Goal: Task Accomplishment & Management: Use online tool/utility

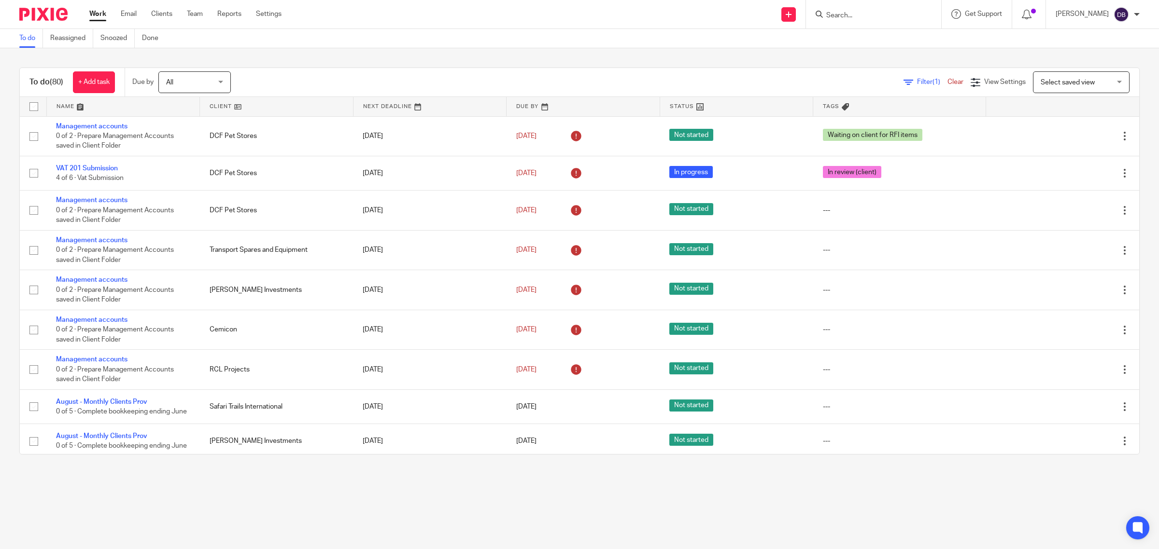
scroll to position [302, 0]
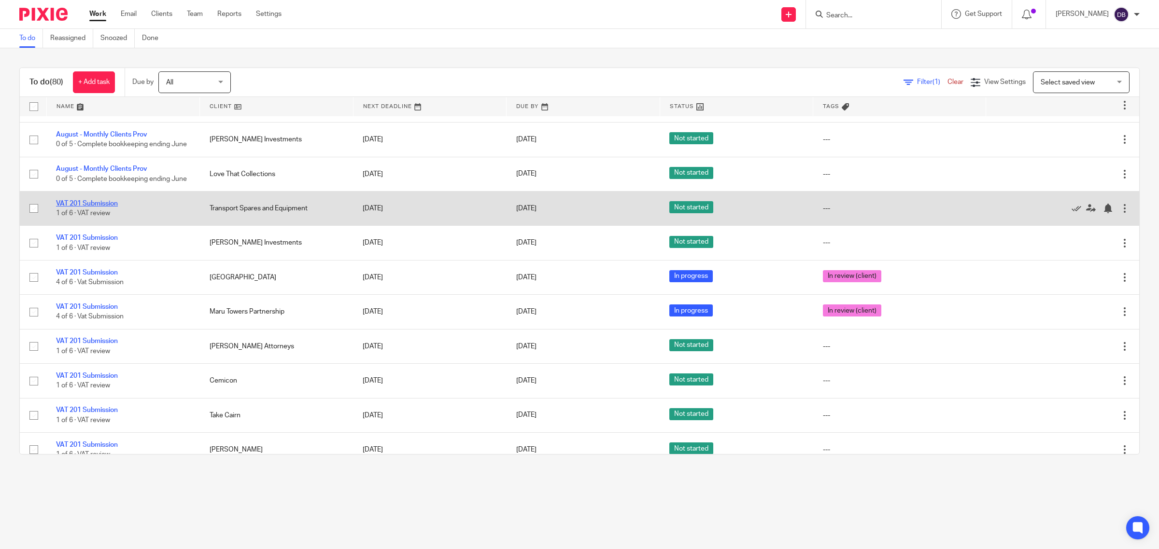
click at [112, 207] on link "VAT 201 Submission" at bounding box center [87, 203] width 62 height 7
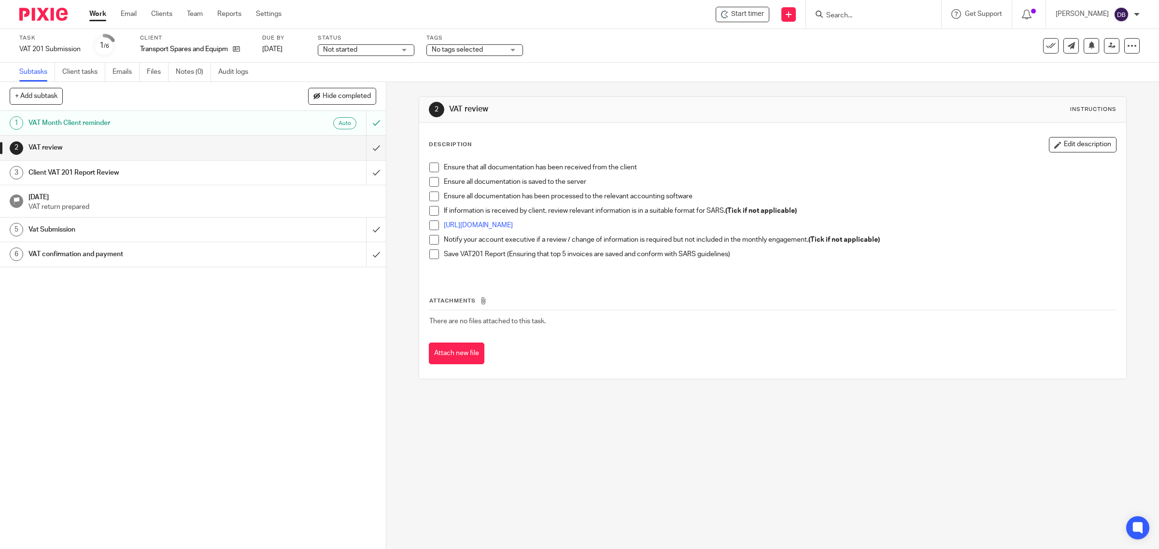
click at [431, 166] on span at bounding box center [434, 168] width 10 height 10
click at [429, 180] on span at bounding box center [434, 182] width 10 height 10
click at [430, 194] on span at bounding box center [434, 197] width 10 height 10
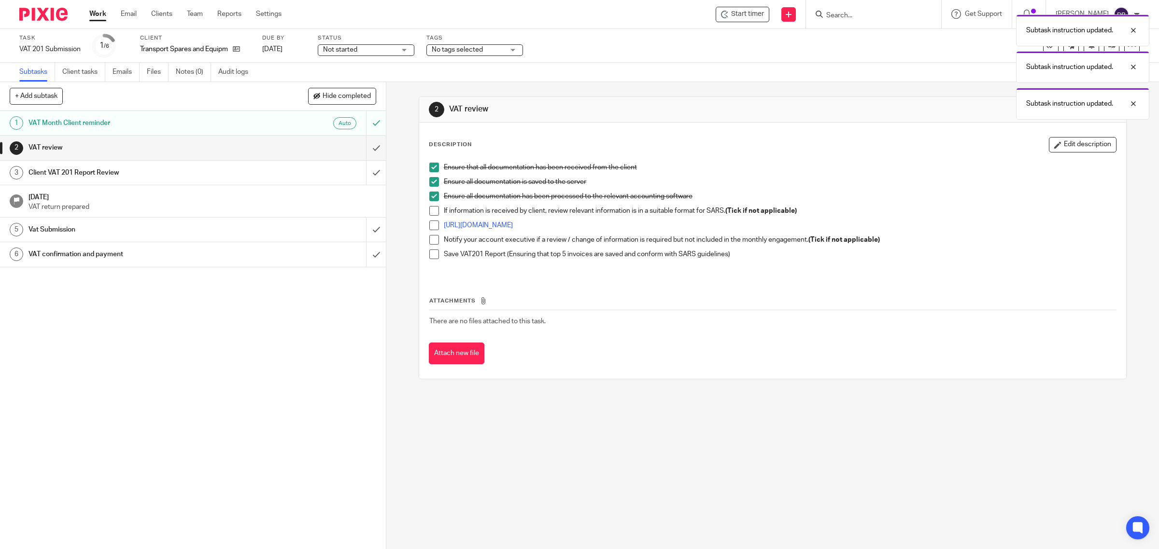
click at [430, 213] on span at bounding box center [434, 211] width 10 height 10
click at [429, 228] on span at bounding box center [434, 226] width 10 height 10
click at [430, 239] on span at bounding box center [434, 240] width 10 height 10
click at [433, 254] on span at bounding box center [434, 255] width 10 height 10
click at [364, 148] on input "submit" at bounding box center [193, 148] width 386 height 24
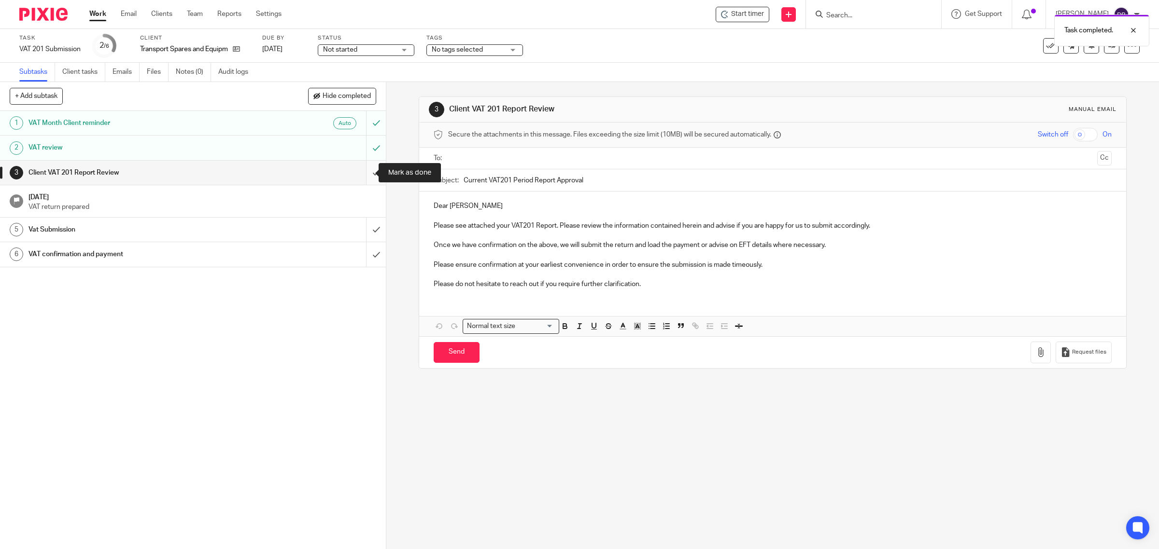
click at [365, 170] on input "submit" at bounding box center [193, 173] width 386 height 24
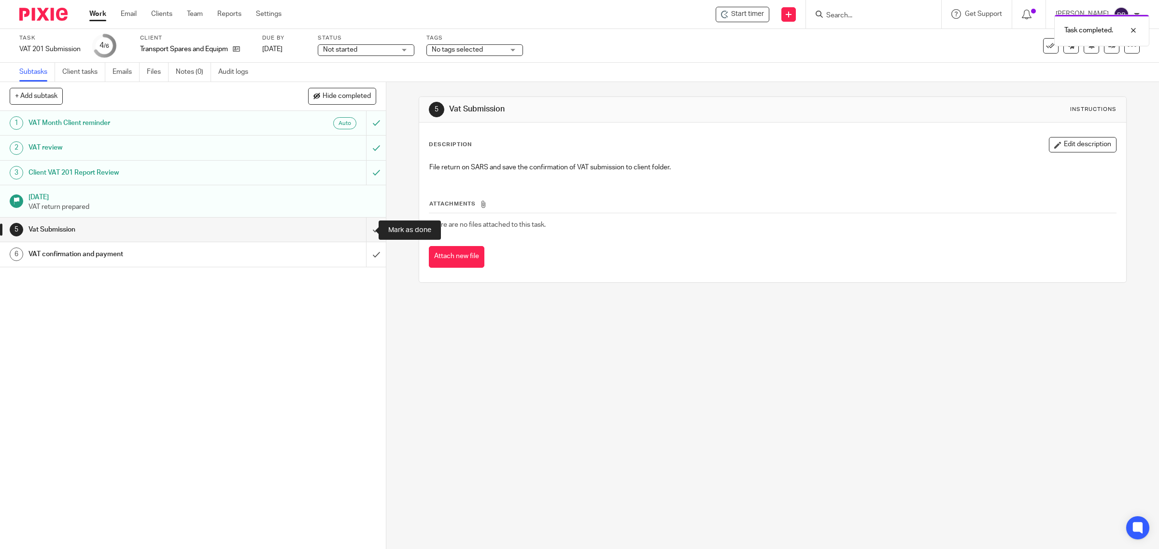
click at [362, 224] on input "submit" at bounding box center [193, 230] width 386 height 24
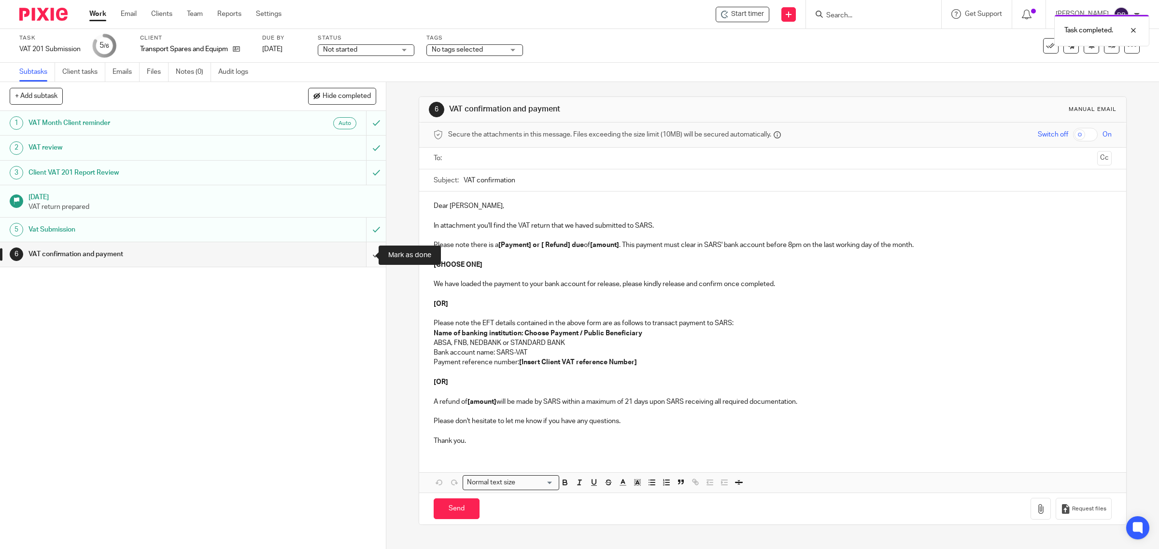
click at [366, 247] on input "submit" at bounding box center [193, 254] width 386 height 24
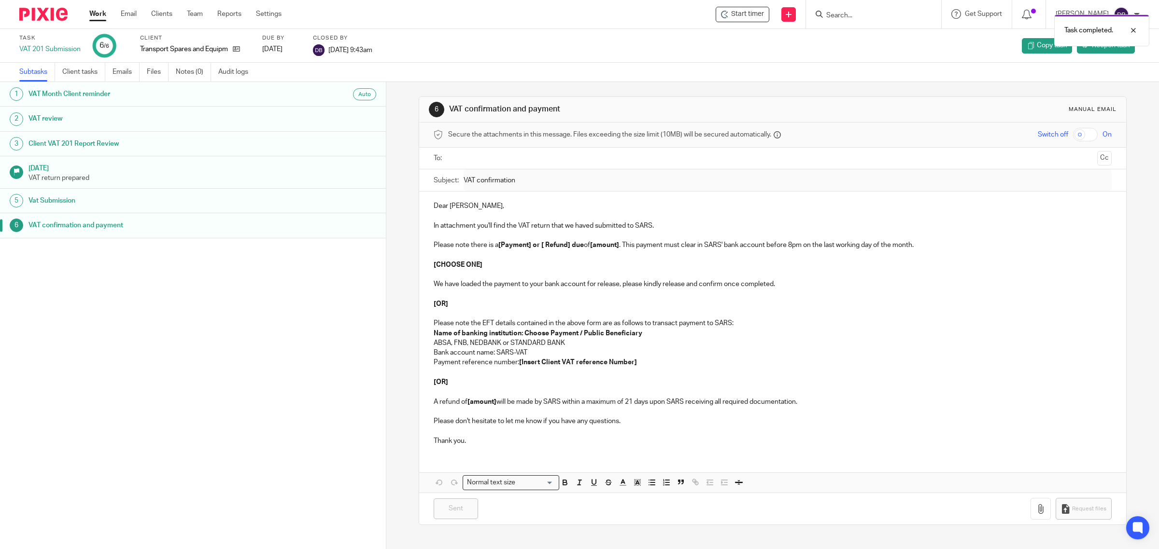
click at [95, 14] on link "Work" at bounding box center [97, 14] width 17 height 10
